Goal: Task Accomplishment & Management: Complete application form

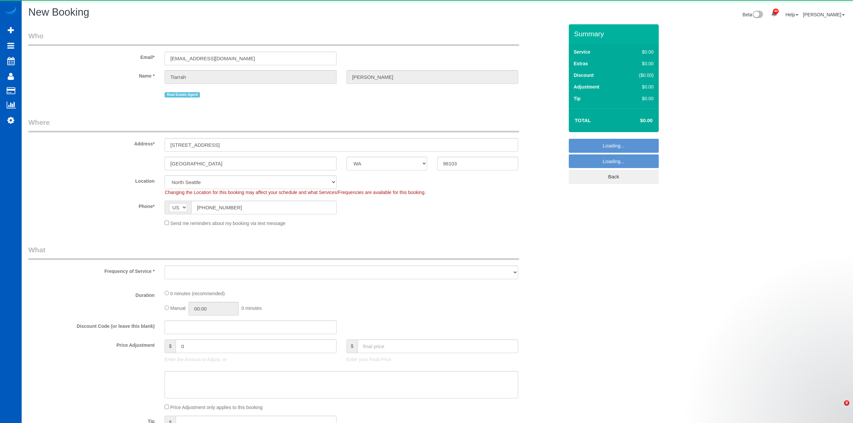
select select "WA"
select select "199"
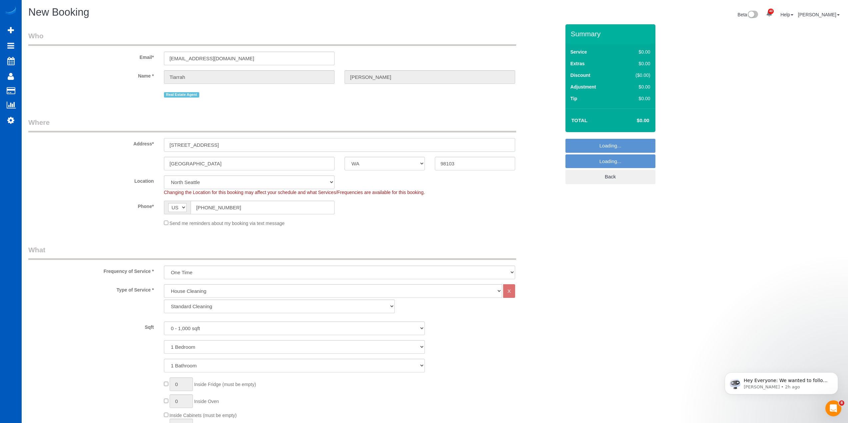
drag, startPoint x: 262, startPoint y: 147, endPoint x: 76, endPoint y: 139, distance: 185.7
click at [76, 139] on div "Address* [STREET_ADDRESS]" at bounding box center [294, 135] width 542 height 34
select select "object:2691"
click at [245, 147] on input "[STREET_ADDRESS]" at bounding box center [339, 145] width 351 height 14
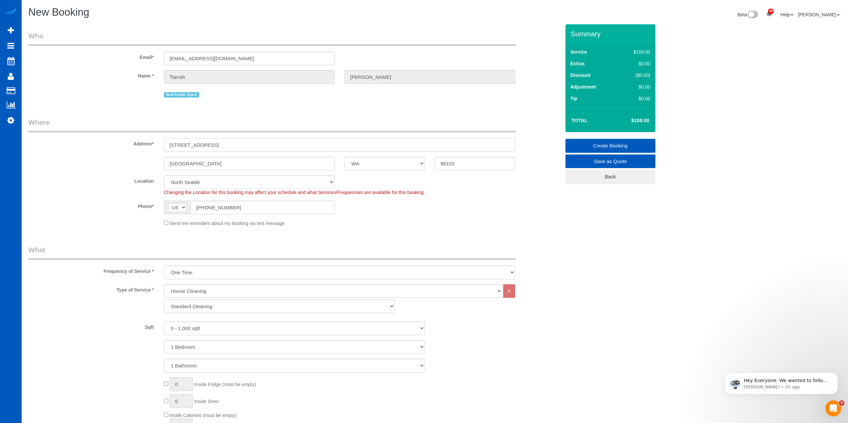
click at [245, 147] on input "[STREET_ADDRESS]" at bounding box center [339, 145] width 351 height 14
paste input "[STREET_ADDRESS]"
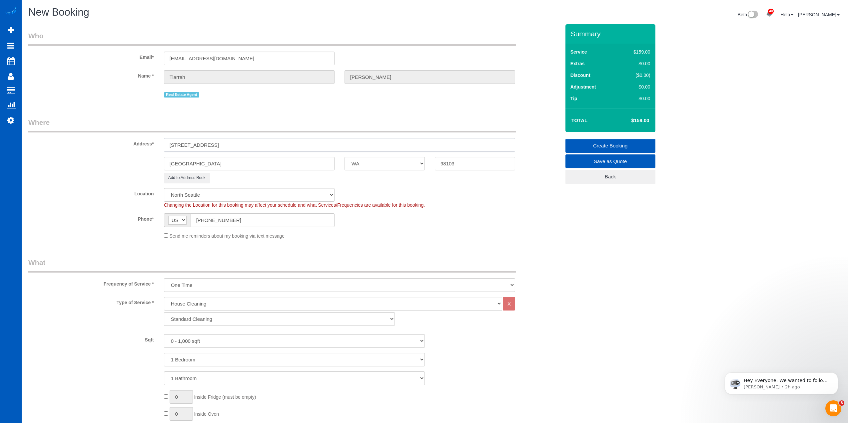
type input "[STREET_ADDRESS]"
click at [137, 157] on div "[GEOGRAPHIC_DATA] AK AL AR AZ CA CO CT DC DE [GEOGRAPHIC_DATA] [GEOGRAPHIC_DATA…" at bounding box center [294, 164] width 542 height 14
type input "[PERSON_NAME]"
drag, startPoint x: 468, startPoint y: 164, endPoint x: 424, endPoint y: 167, distance: 43.8
click at [424, 167] on div "[PERSON_NAME] AK AL AR AZ CA CO CT DC DE [GEOGRAPHIC_DATA] [GEOGRAPHIC_DATA] HI…" at bounding box center [294, 164] width 542 height 14
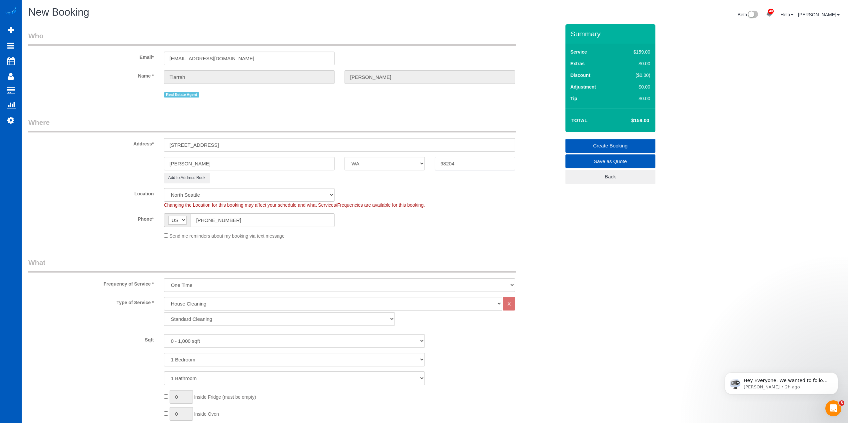
type input "98204"
click at [539, 210] on sui-booking-location "Location [GEOGRAPHIC_DATA] [GEOGRAPHIC_DATA] [GEOGRAPHIC_DATA] [GEOGRAPHIC_DATA…" at bounding box center [294, 213] width 532 height 51
select select "7"
select select "object:2869"
click at [382, 234] on div "Send me reminders about my booking via text message" at bounding box center [339, 235] width 361 height 7
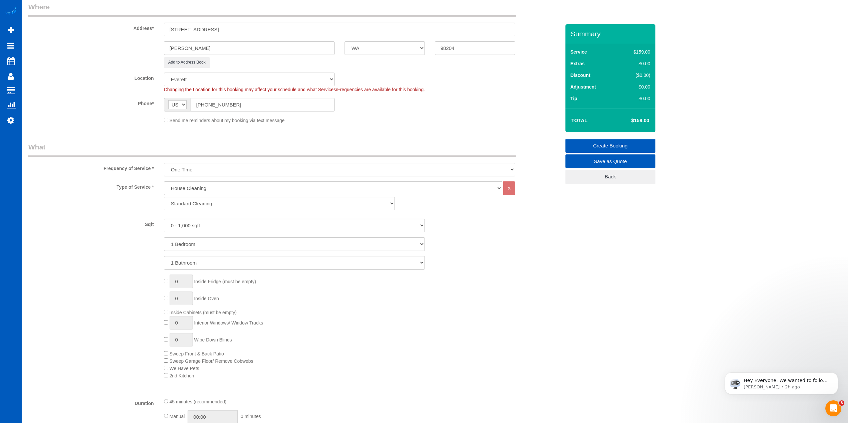
scroll to position [133, 0]
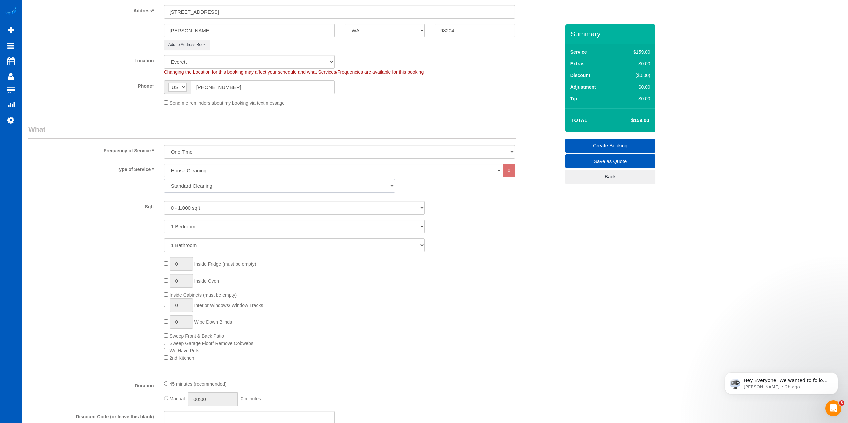
click at [212, 183] on select "Standard Cleaning Deep Cleaning Move In/ Out Cleaning" at bounding box center [279, 186] width 231 height 14
select select "368"
click at [164, 179] on select "Standard Cleaning Deep Cleaning Move In/ Out Cleaning" at bounding box center [279, 186] width 231 height 14
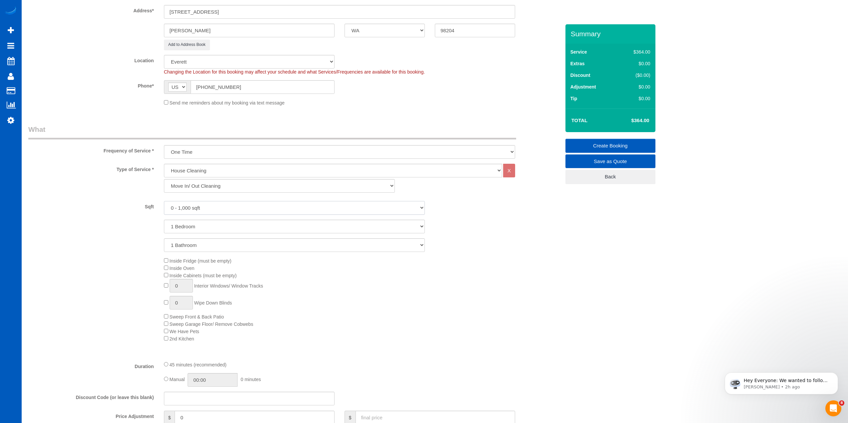
click at [222, 211] on select "0 - 1,000 sqft 1,001 - 1,500 sqft 1,501 - 2,000 sqft 2,001 - 2,500 sqft 2,501 -…" at bounding box center [294, 208] width 261 height 14
select select "1001"
click at [164, 201] on select "0 - 1,000 sqft 1,001 - 1,500 sqft 1,501 - 2,000 sqft 2,001 - 2,500 sqft 2,501 -…" at bounding box center [294, 208] width 261 height 14
click at [221, 228] on select "1 Bedroom 2 Bedrooms 3 Bedrooms 4 Bedrooms 5 Bedrooms 6 Bedrooms 7 Bedrooms" at bounding box center [294, 227] width 261 height 14
select select "2"
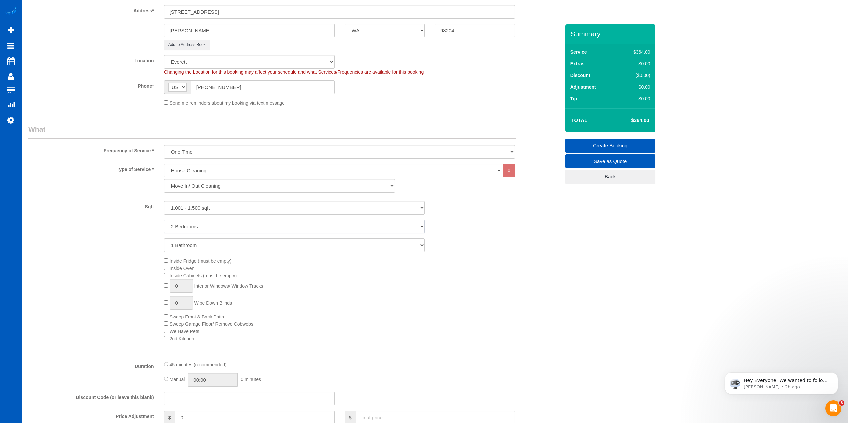
click at [164, 220] on select "1 Bedroom 2 Bedrooms 3 Bedrooms 4 Bedrooms 5 Bedrooms 6 Bedrooms 7 Bedrooms" at bounding box center [294, 227] width 261 height 14
click at [221, 244] on select "1 Bathroom 2 Bathrooms 3 Bathrooms 4 Bathrooms 5 Bathrooms 6 Bathrooms 7 Bathro…" at bounding box center [294, 245] width 261 height 14
select select "2"
click at [164, 238] on select "1 Bathroom 2 Bathrooms 3 Bathrooms 4 Bathrooms 5 Bathrooms 6 Bathrooms 7 Bathro…" at bounding box center [294, 245] width 261 height 14
click at [163, 267] on div "Inside Fridge (must be empty) Inside Oven Inside Cabinets (must be empty) 0 Int…" at bounding box center [362, 299] width 406 height 85
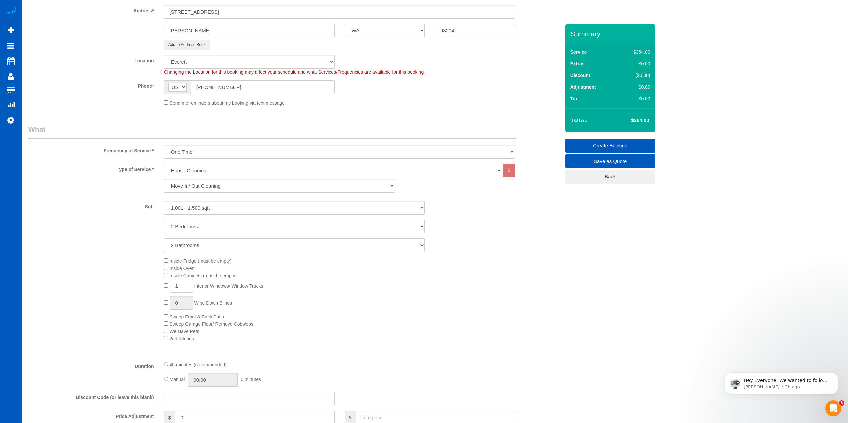
drag, startPoint x: 181, startPoint y: 283, endPoint x: 159, endPoint y: 284, distance: 22.3
click at [159, 284] on div "Inside Fridge (must be empty) Inside Oven Inside Cabinets (must be empty) 1 Int…" at bounding box center [362, 299] width 406 height 85
type input "10"
drag, startPoint x: 409, startPoint y: 331, endPoint x: 409, endPoint y: 355, distance: 24.3
click at [408, 331] on div "Inside Fridge (must be empty) Inside Oven Inside Cabinets (must be empty) 10 In…" at bounding box center [362, 299] width 406 height 85
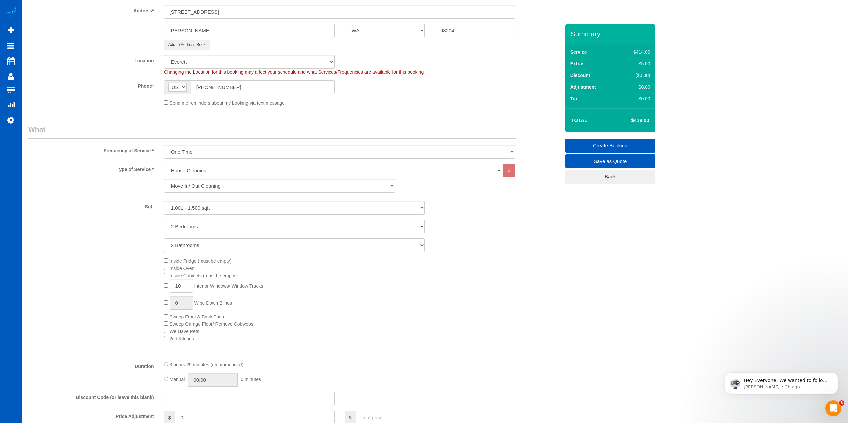
click at [413, 420] on input "text" at bounding box center [435, 418] width 160 height 14
type input "400"
click at [451, 356] on div at bounding box center [339, 356] width 361 height 0
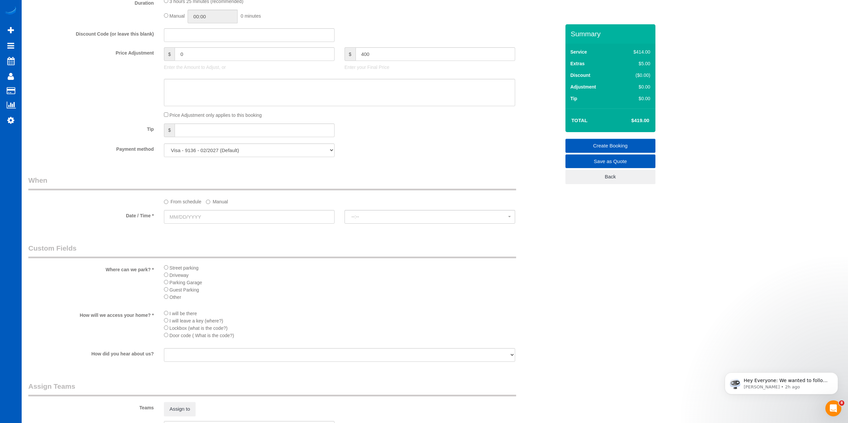
type input "-64"
click at [193, 212] on input "text" at bounding box center [249, 215] width 171 height 14
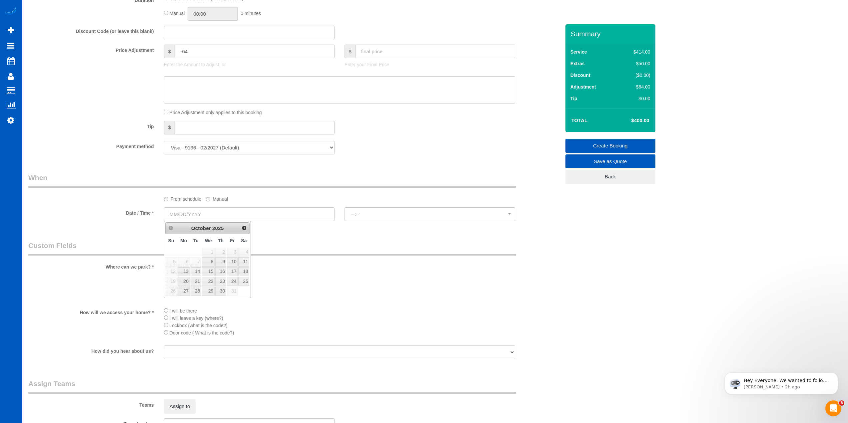
click at [211, 199] on label "Manual" at bounding box center [217, 198] width 22 height 9
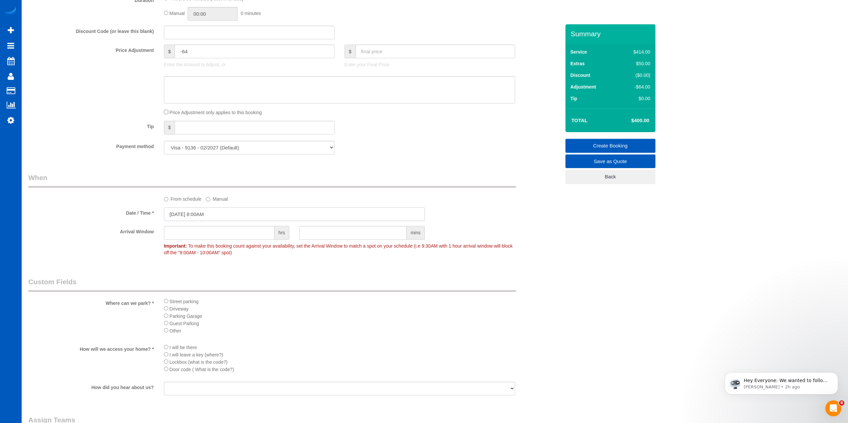
click at [207, 213] on input "[DATE] 8:00AM" at bounding box center [294, 215] width 261 height 14
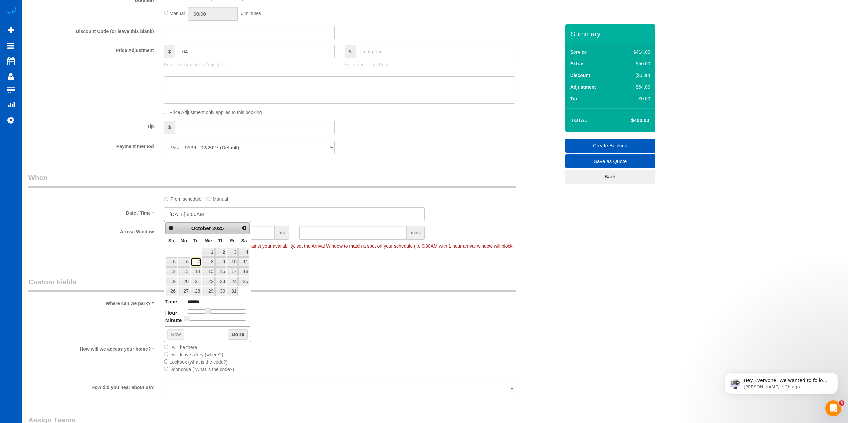
click at [196, 262] on link "7" at bounding box center [196, 261] width 11 height 9
type input "[DATE] 9:00AM"
type input "******"
type input "[DATE] 10:00AM"
type input "*******"
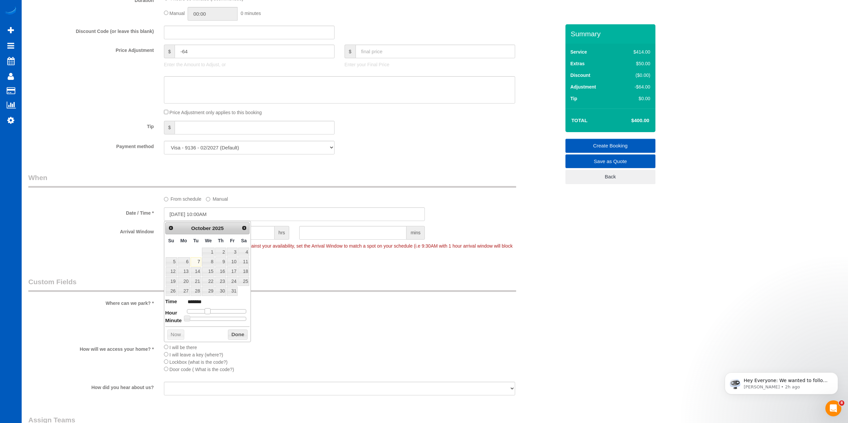
type input "[DATE] 11:00AM"
type input "*******"
type input "[DATE] 12:00PM"
type input "*******"
type input "[DATE] 1:00PM"
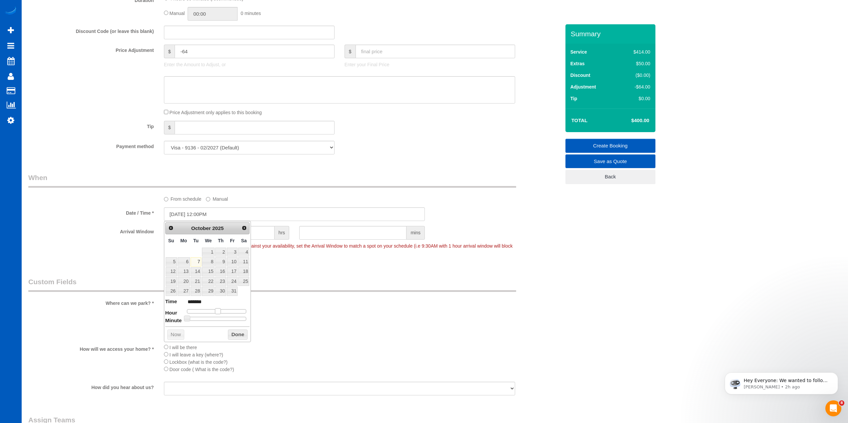
type input "******"
type input "[DATE] 2:00PM"
type input "******"
type input "[DATE] 3:00PM"
type input "******"
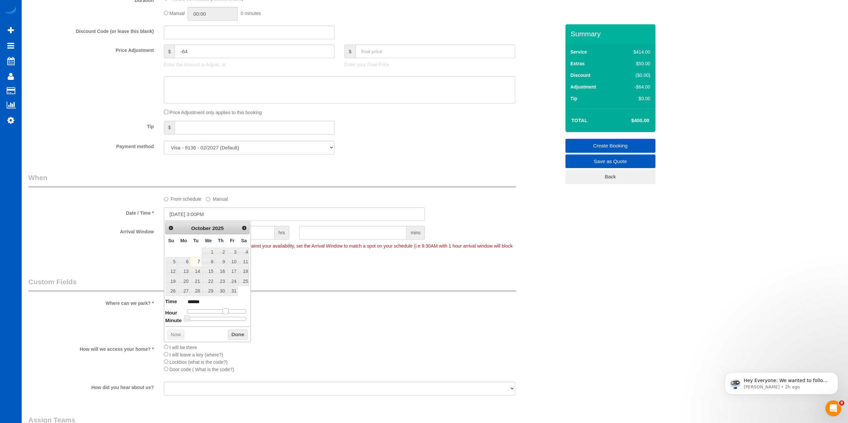
drag, startPoint x: 206, startPoint y: 311, endPoint x: 225, endPoint y: 312, distance: 19.3
click at [225, 312] on span at bounding box center [226, 311] width 6 height 6
type input "[DATE] 3:05PM"
type input "******"
type input "[DATE] 3:10PM"
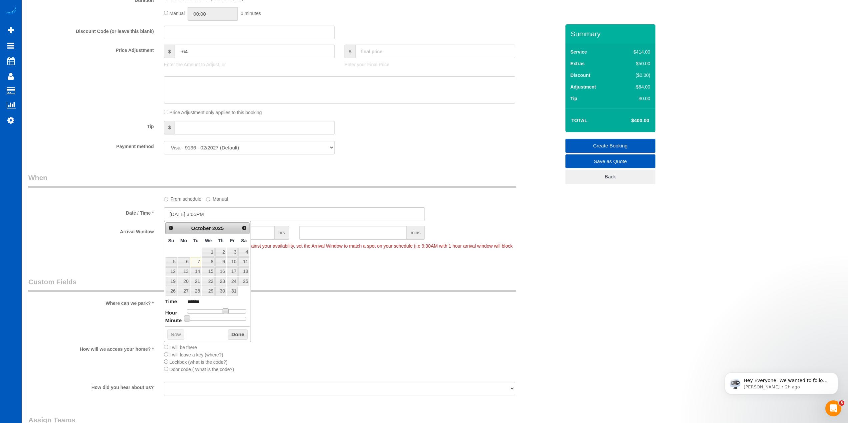
type input "******"
type input "[DATE] 3:15PM"
type input "******"
type input "[DATE] 3:20PM"
type input "******"
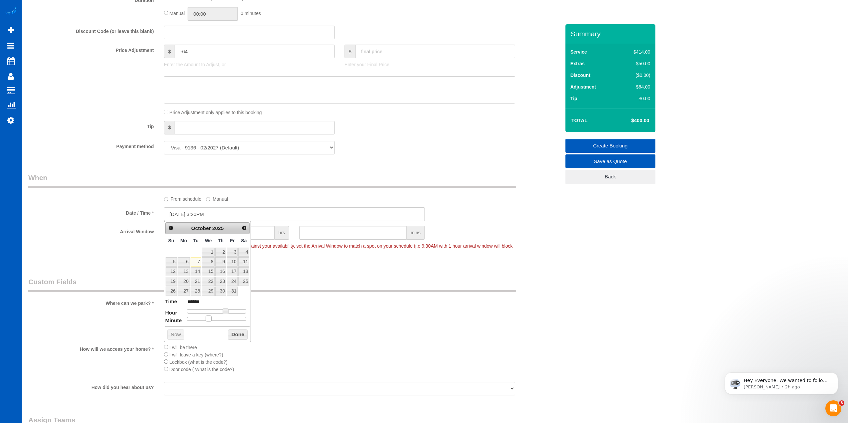
type input "[DATE] 3:25PM"
type input "******"
type input "[DATE] 3:30PM"
type input "******"
drag, startPoint x: 187, startPoint y: 319, endPoint x: 217, endPoint y: 319, distance: 30.3
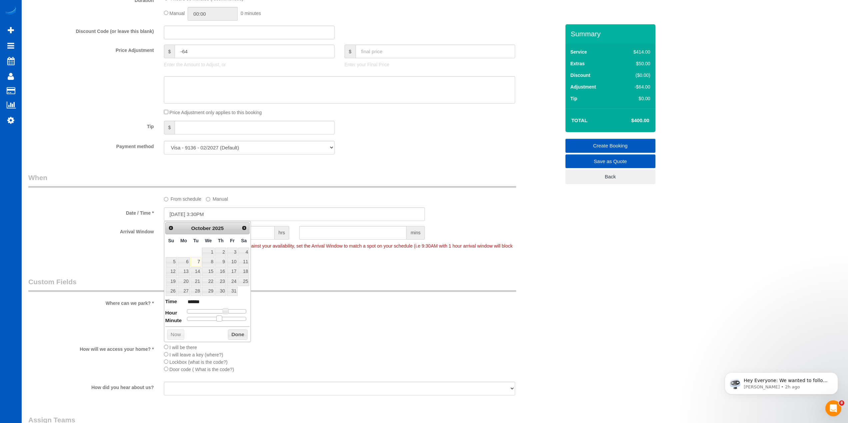
click at [217, 319] on span at bounding box center [219, 319] width 6 height 6
click at [235, 332] on button "Done" at bounding box center [238, 335] width 20 height 11
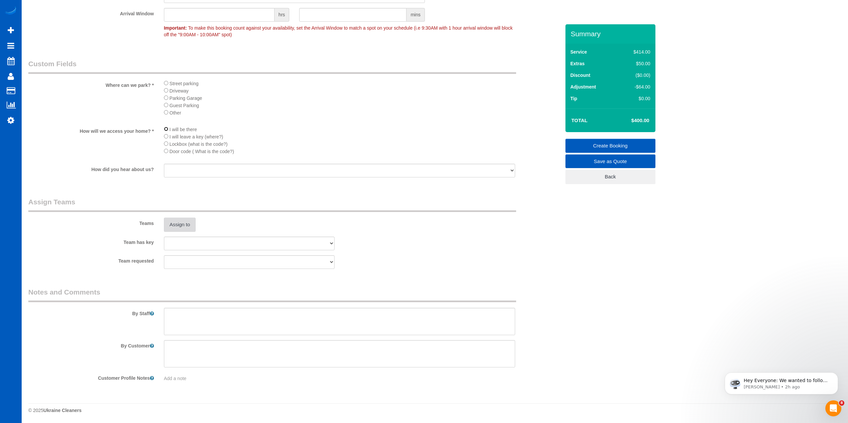
scroll to position [718, 0]
click at [171, 226] on button "Assign to" at bounding box center [180, 225] width 32 height 14
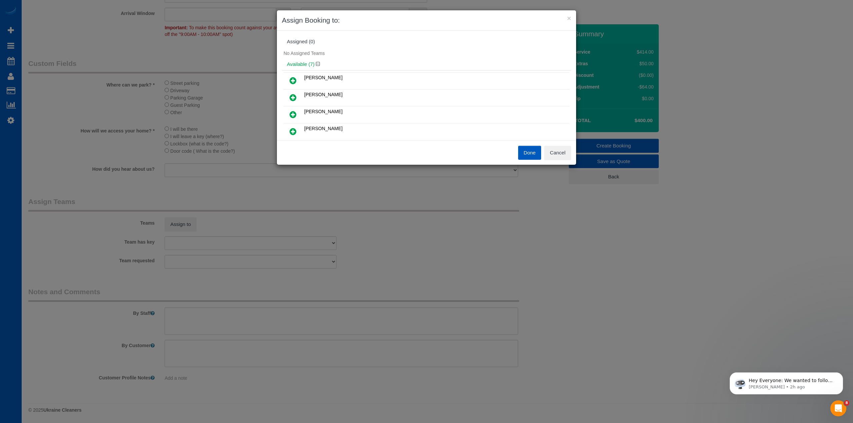
click at [292, 98] on icon at bounding box center [292, 98] width 7 height 8
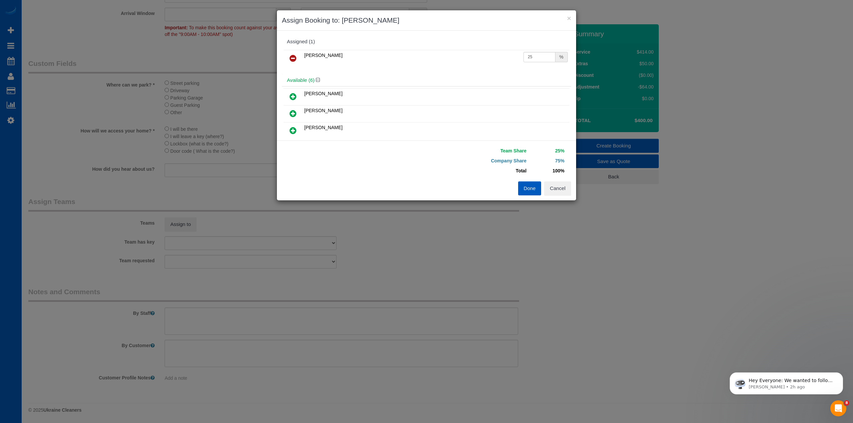
click at [293, 112] on icon at bounding box center [292, 114] width 7 height 8
drag, startPoint x: 512, startPoint y: 58, endPoint x: 498, endPoint y: 61, distance: 14.3
click at [497, 61] on tr "[PERSON_NAME] 25 %" at bounding box center [426, 58] width 286 height 17
type input "28"
click at [492, 74] on tr "[PERSON_NAME] 25 %" at bounding box center [426, 75] width 286 height 17
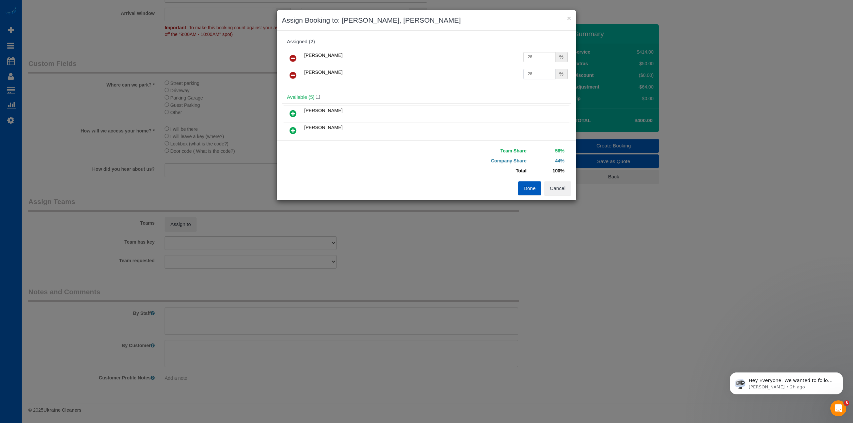
type input "28"
click at [531, 187] on button "Done" at bounding box center [529, 189] width 23 height 14
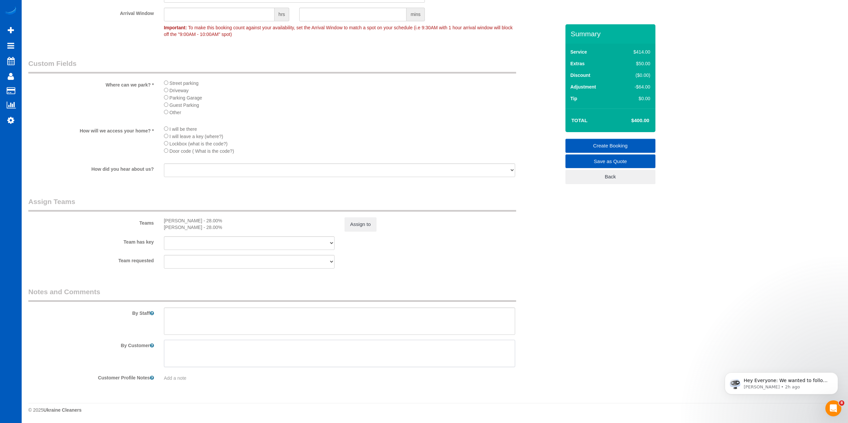
click at [194, 349] on textarea at bounding box center [339, 353] width 351 height 27
click at [283, 349] on textarea at bounding box center [339, 353] width 351 height 27
type textarea "Client will be there finishing up removing her stuff. Window # is estimate - pl…"
click at [446, 242] on div "Team has key [PERSON_NAME] Alona Vikhliaieva [PERSON_NAME] [PERSON_NAME] [PERSO…" at bounding box center [294, 243] width 542 height 14
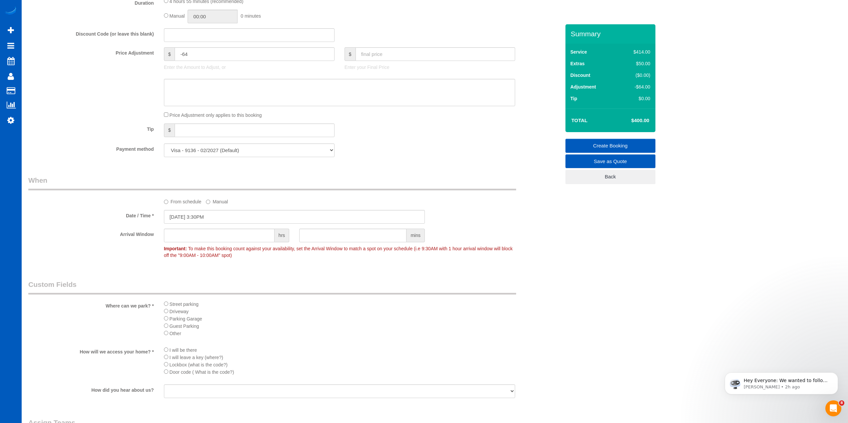
scroll to position [485, 0]
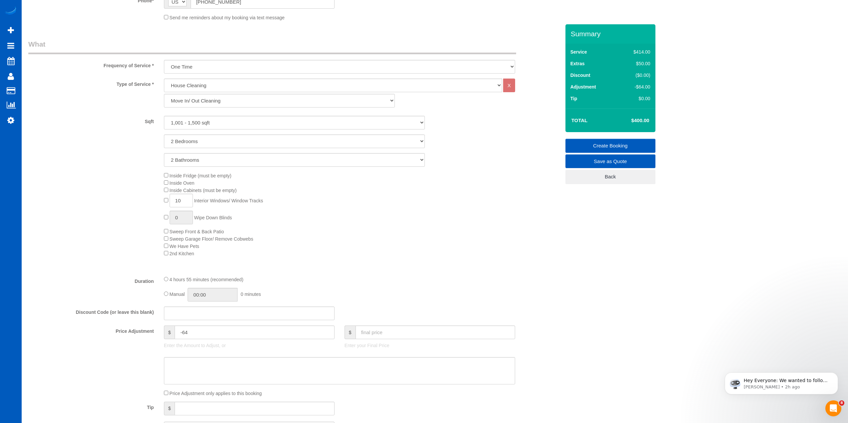
click at [507, 239] on div "Inside Fridge (must be empty) Inside Oven Inside Cabinets (must be empty) 10 In…" at bounding box center [362, 214] width 406 height 85
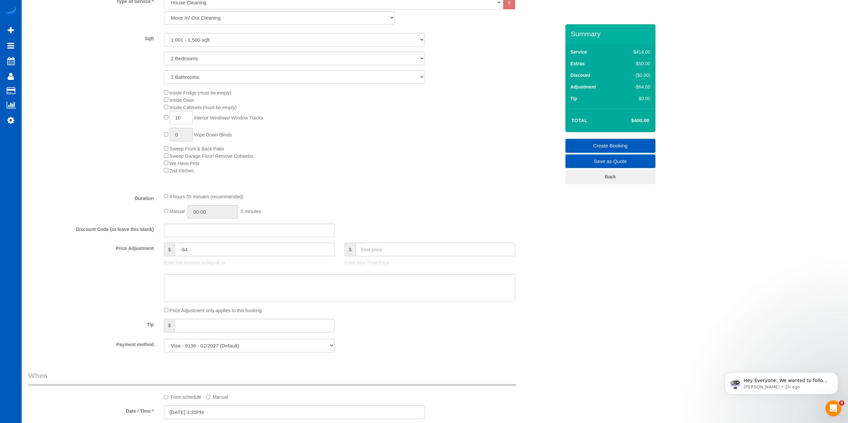
scroll to position [333, 0]
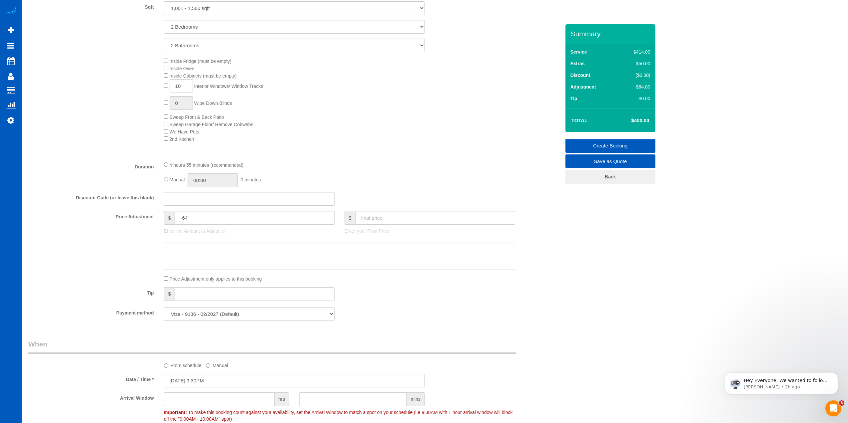
click at [233, 315] on select "Visa - 9136 - 02/2027 (Default) Add Credit Card ─────────────── Cash Check Payp…" at bounding box center [249, 314] width 171 height 14
select select "string:cash"
click at [164, 307] on select "Visa - 9136 - 02/2027 (Default) Add Credit Card ─────────────── Cash Check Payp…" at bounding box center [249, 314] width 171 height 14
click at [402, 295] on div "Tip $" at bounding box center [294, 294] width 542 height 15
click at [411, 131] on div "Inside Fridge (must be empty) Inside Oven Inside Cabinets (must be empty) 10 In…" at bounding box center [362, 99] width 406 height 85
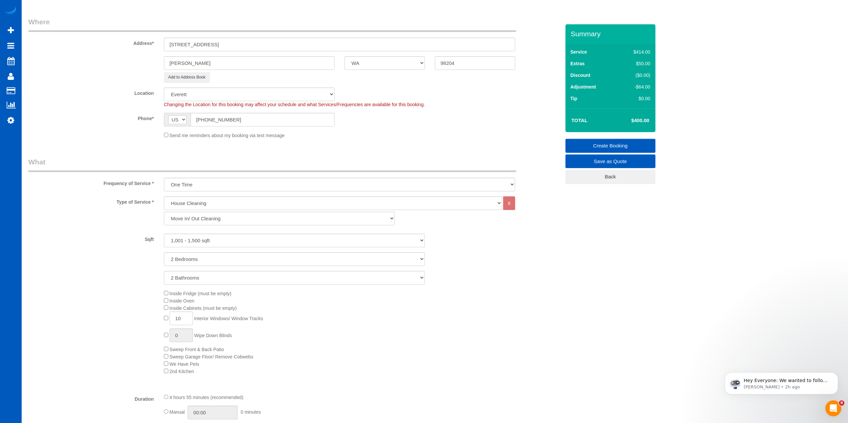
scroll to position [100, 0]
click at [603, 146] on link "Create Booking" at bounding box center [610, 146] width 90 height 14
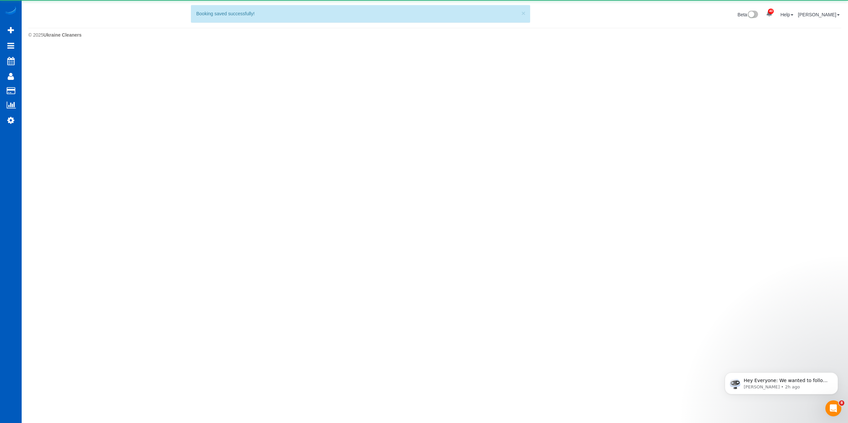
scroll to position [0, 0]
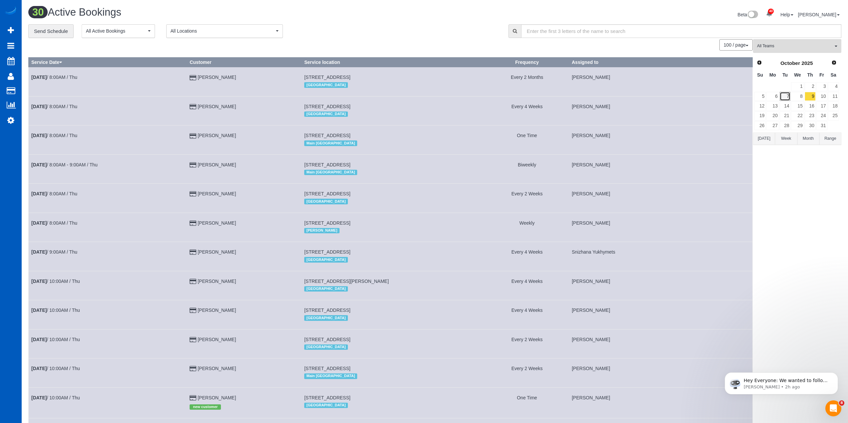
click at [786, 94] on link "7" at bounding box center [784, 96] width 11 height 9
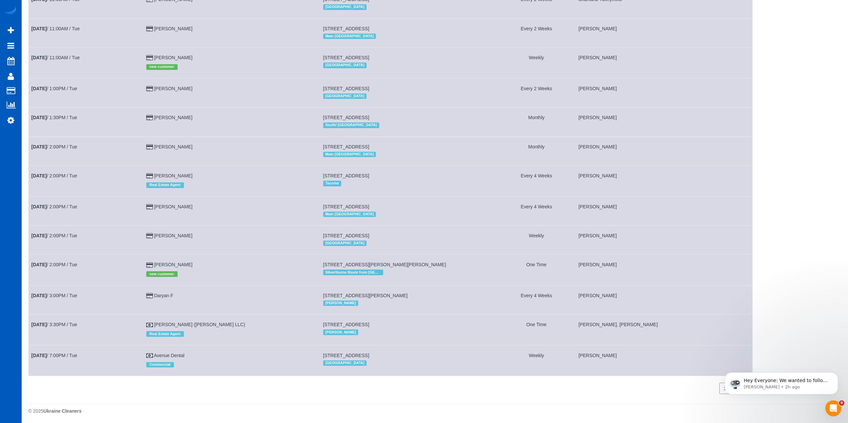
scroll to position [672, 0]
click at [53, 324] on link "[DATE] 3:30PM / Tue" at bounding box center [54, 323] width 46 height 5
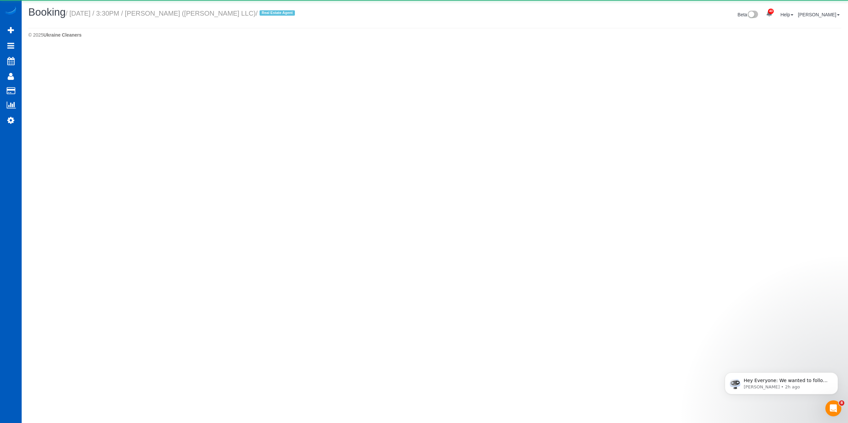
select select "WA"
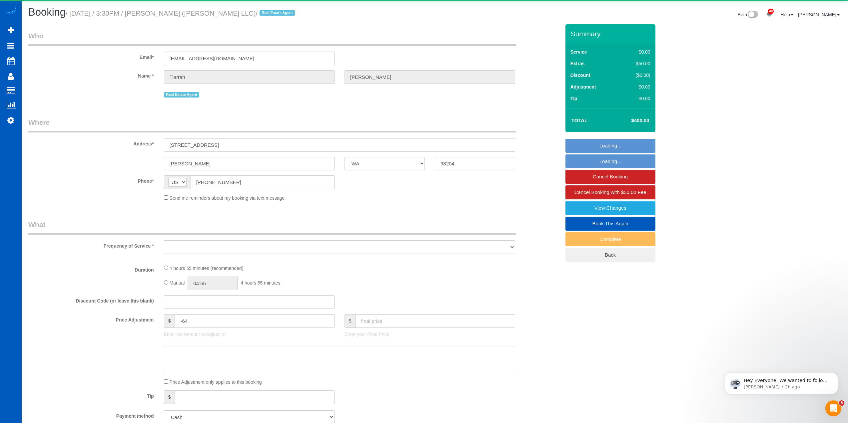
select select "object:5619"
select select "199"
select select "1001"
select select "2"
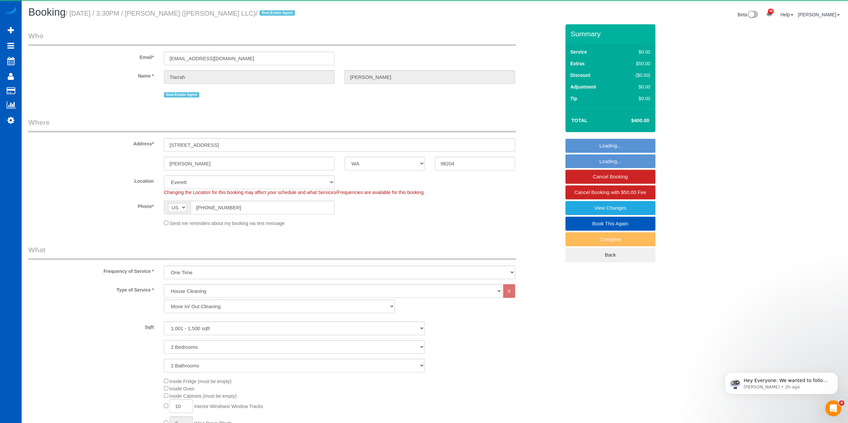
select select "1001"
select select "2"
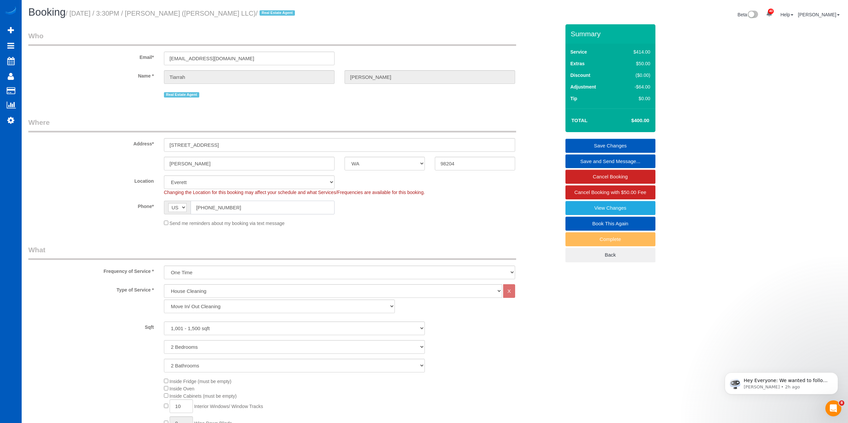
drag, startPoint x: 246, startPoint y: 208, endPoint x: 78, endPoint y: 208, distance: 168.2
click at [78, 208] on div "Phone* AF AL DZ AD AO AI AQ AG AR AM AW AU AT AZ BS BH BD BB BY BE BZ BJ BM BT …" at bounding box center [294, 208] width 542 height 14
type input "[PHONE_NUMBER]"
click at [612, 142] on link "Save Changes" at bounding box center [610, 146] width 90 height 14
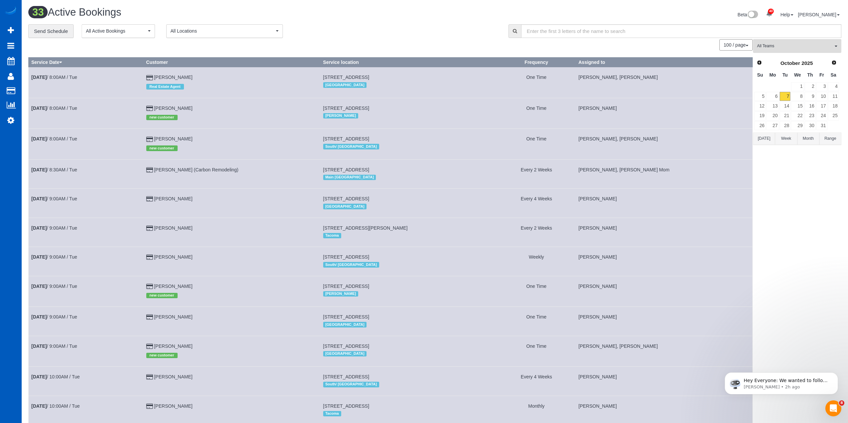
click at [414, 34] on div "**********" at bounding box center [263, 31] width 470 height 14
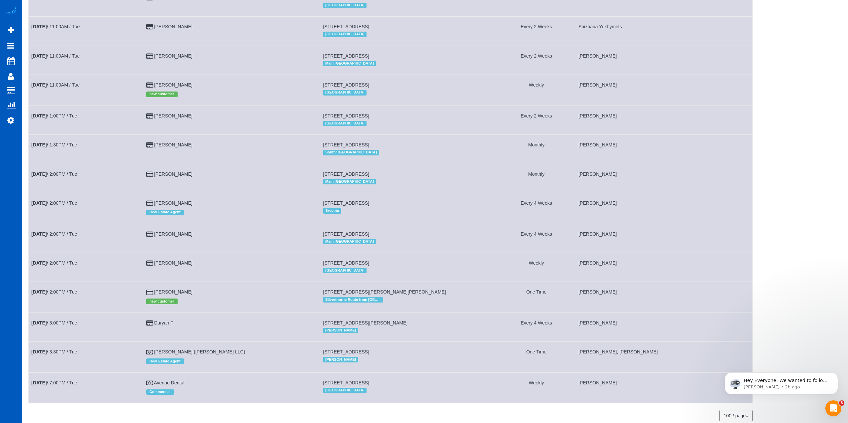
scroll to position [672, 0]
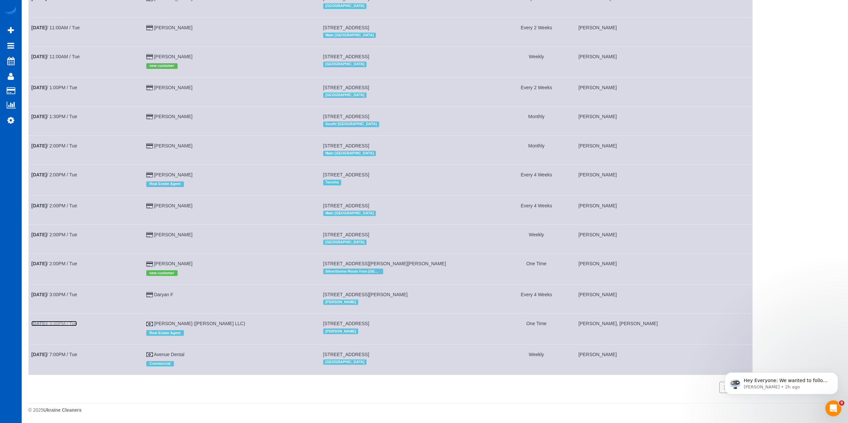
click at [73, 322] on link "[DATE] 3:30PM / Tue" at bounding box center [54, 323] width 46 height 5
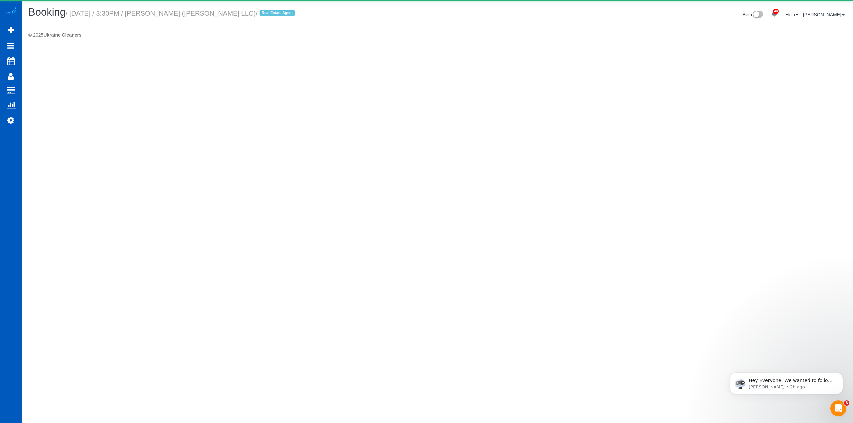
select select "WA"
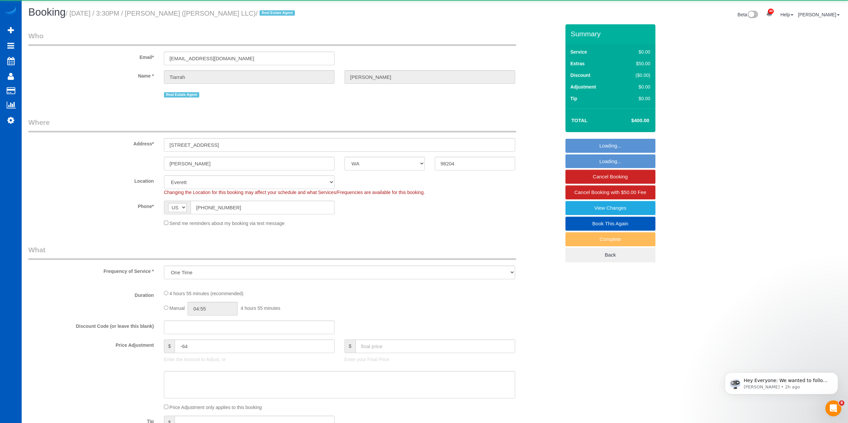
select select "object:7007"
select select "199"
select select "1001"
select select "2"
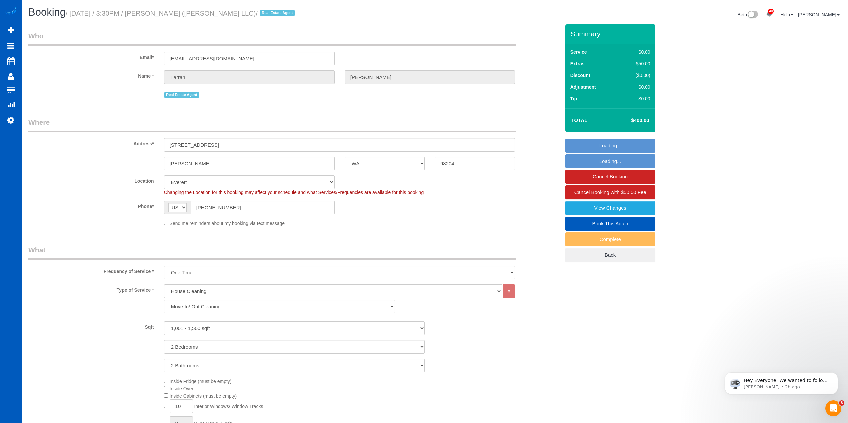
click at [428, 214] on div "Phone* AF AL DZ AD AO AI AQ AG AR AM AW AU AT AZ BS BH BD BB BY BE BZ BJ BM BT …" at bounding box center [294, 208] width 542 height 14
click at [411, 193] on span "Changing the Location for this booking may affect your schedule and what Servic…" at bounding box center [294, 192] width 261 height 5
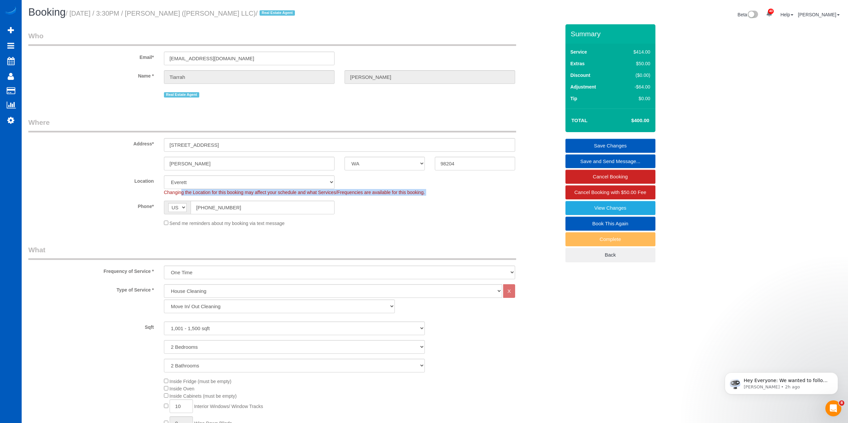
click at [411, 193] on span "Changing the Location for this booking may affect your schedule and what Servic…" at bounding box center [294, 192] width 261 height 5
click at [423, 220] on div "Send me reminders about my booking via text message" at bounding box center [339, 223] width 361 height 7
click at [430, 215] on sui-booking-location "Location [GEOGRAPHIC_DATA] [GEOGRAPHIC_DATA] [GEOGRAPHIC_DATA] [GEOGRAPHIC_DATA…" at bounding box center [294, 201] width 532 height 51
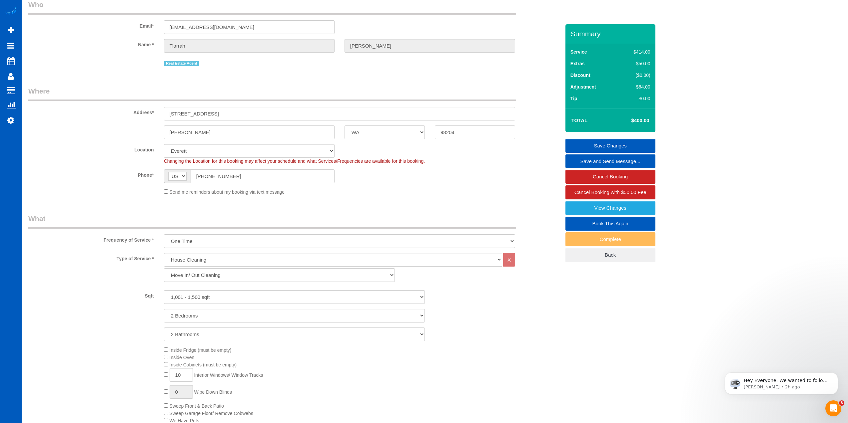
scroll to position [33, 0]
click at [393, 161] on span "Changing the Location for this booking may affect your schedule and what Servic…" at bounding box center [294, 159] width 261 height 5
click at [463, 189] on div "Send me reminders about my booking via text message" at bounding box center [339, 189] width 361 height 7
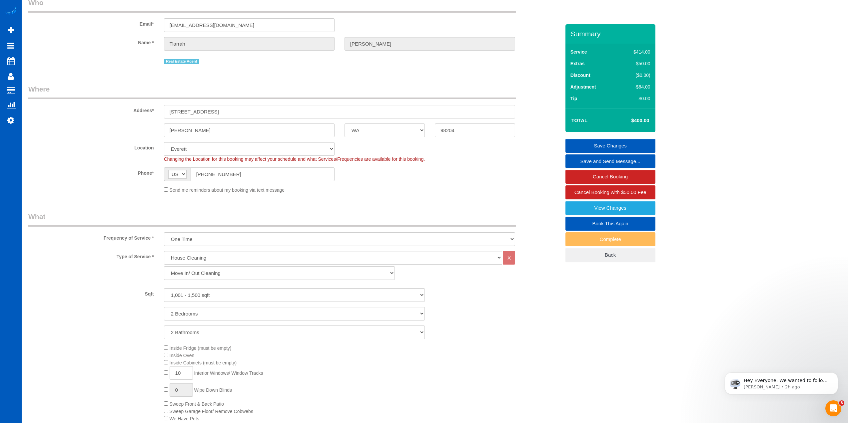
click at [472, 222] on legend "What" at bounding box center [272, 219] width 488 height 15
